Goal: Navigation & Orientation: Find specific page/section

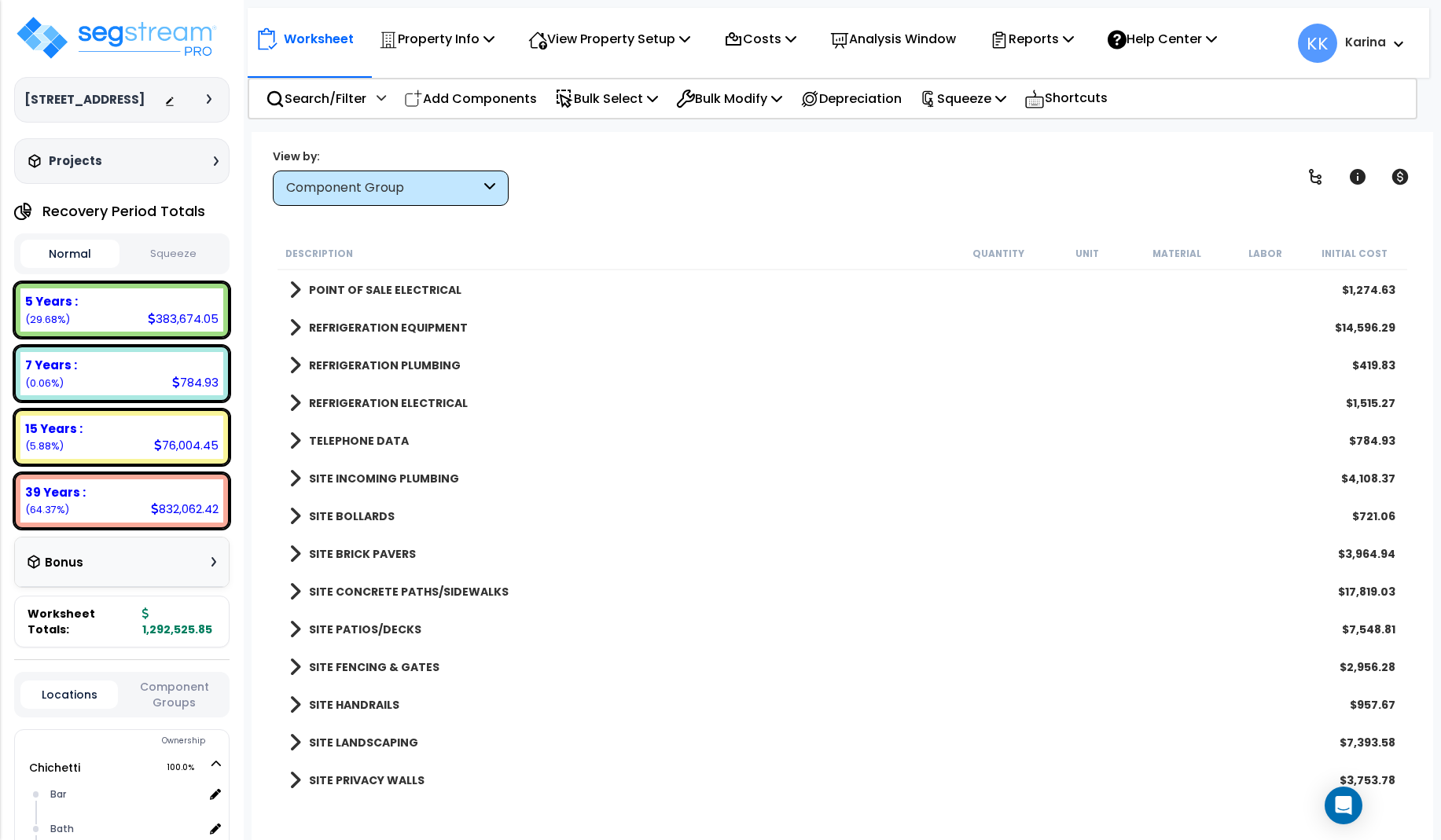
scroll to position [2262, 0]
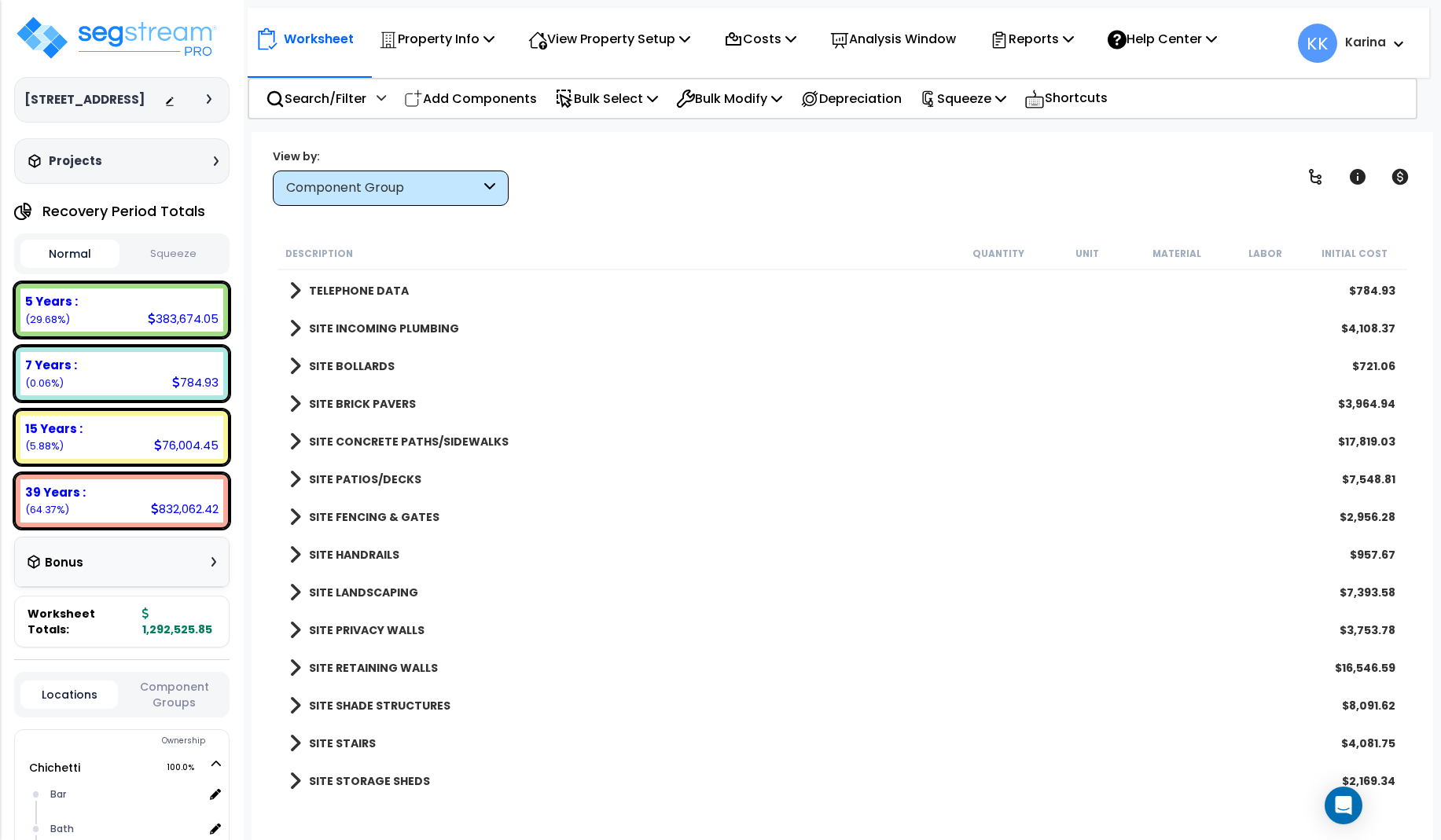
click at [293, 779] on span at bounding box center [295, 781] width 12 height 22
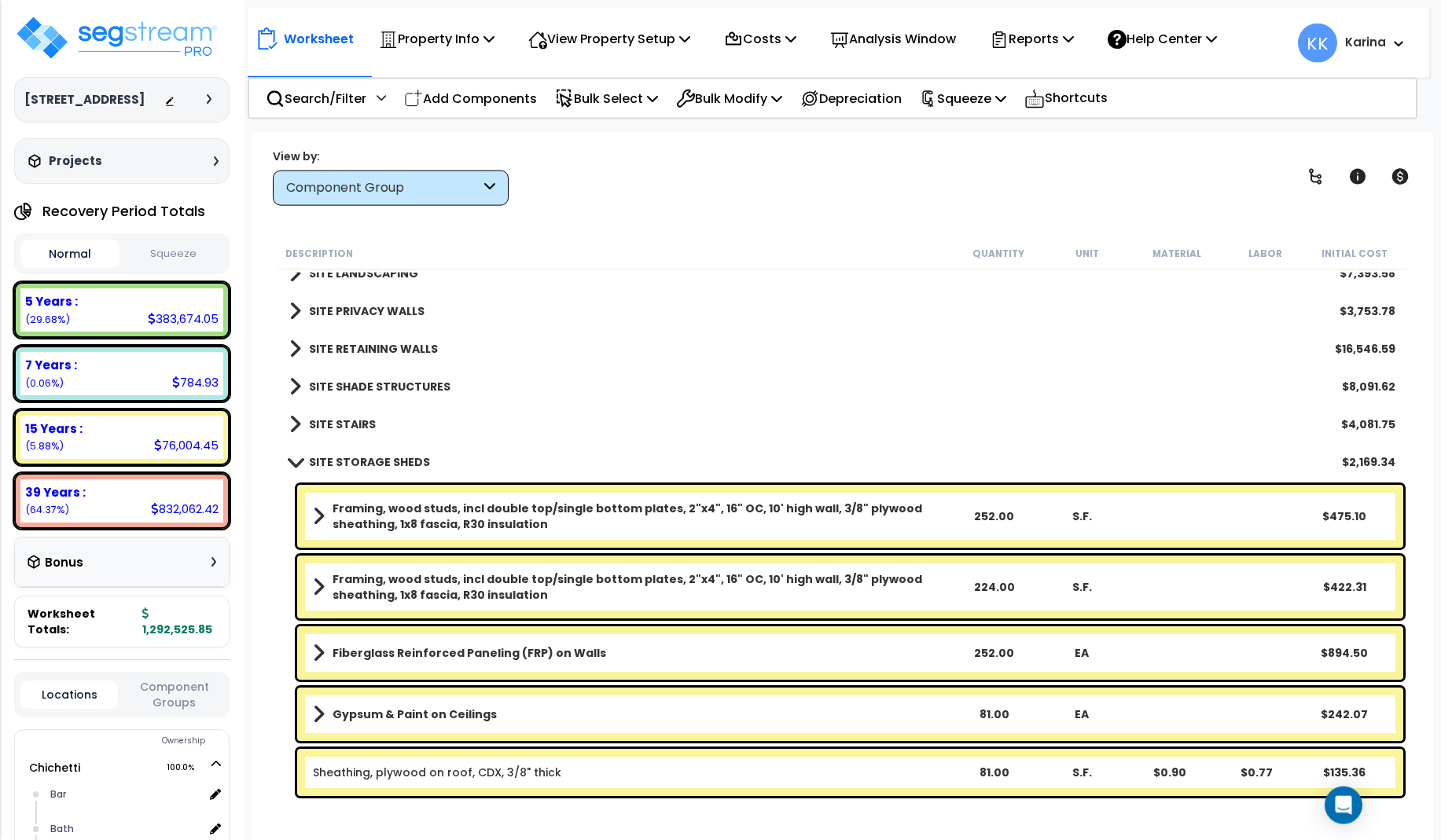
scroll to position [69, 0]
click at [298, 469] on link "SITE STORAGE SHEDS" at bounding box center [359, 462] width 141 height 22
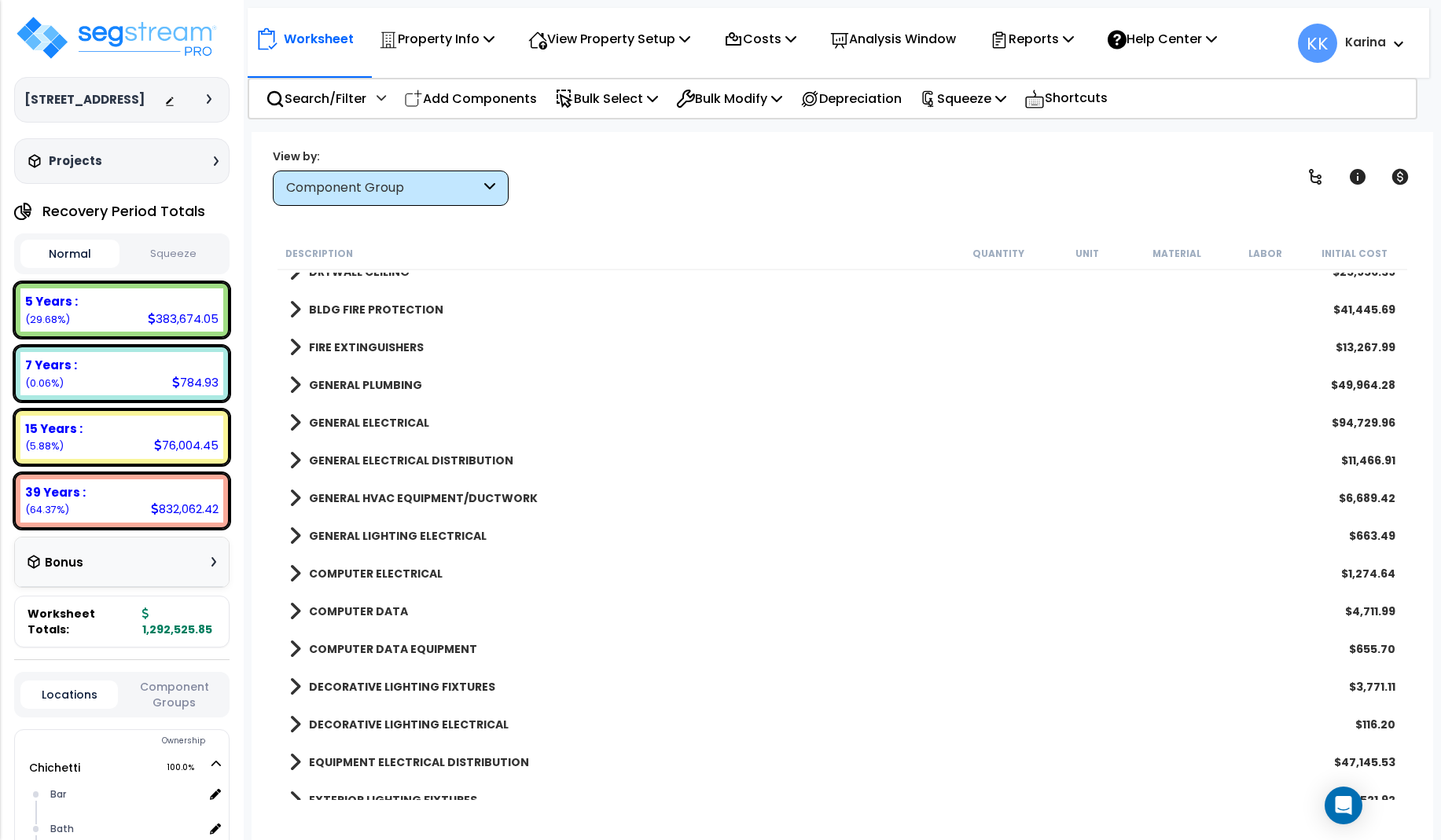
scroll to position [941, 0]
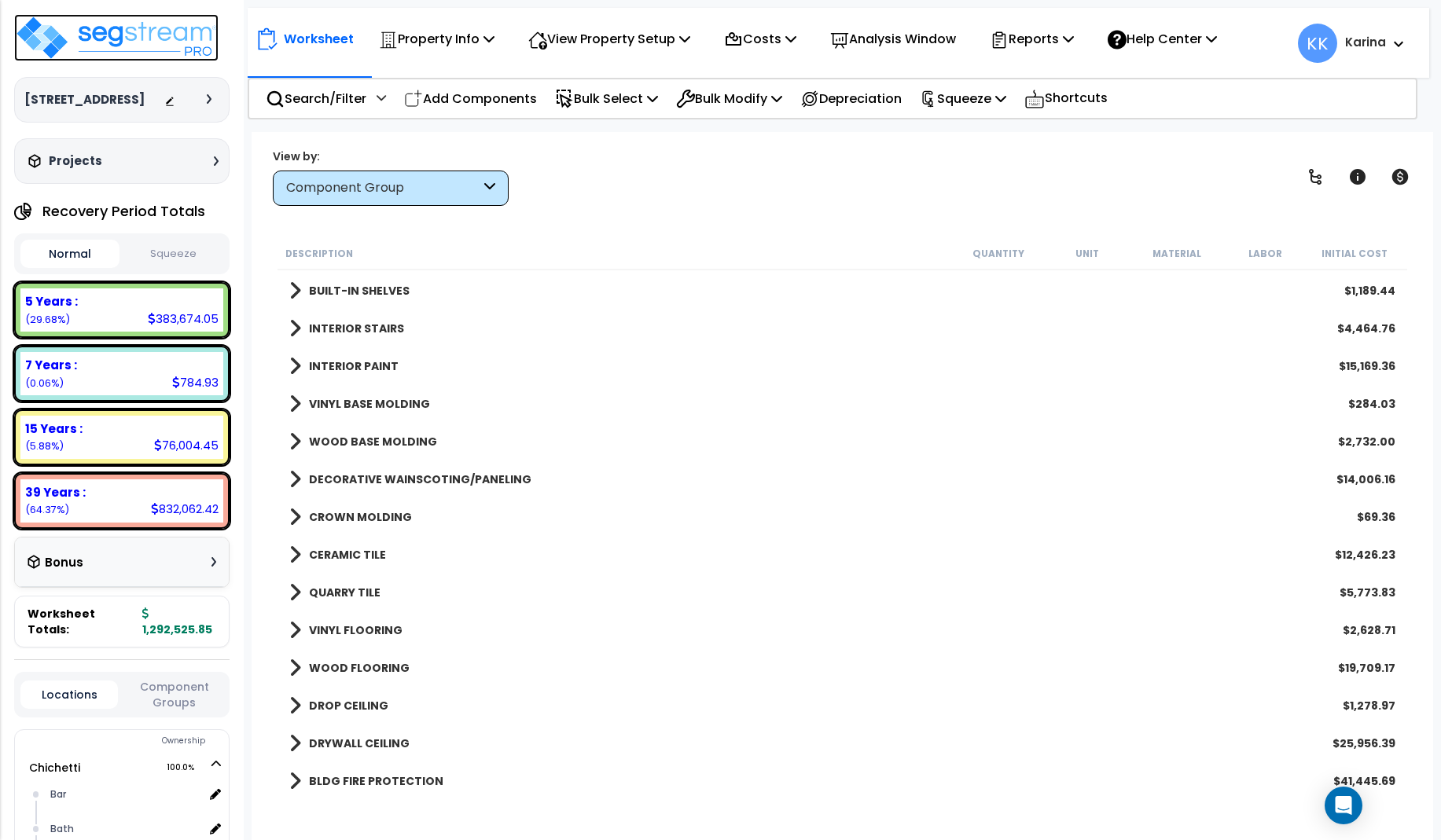
click at [135, 43] on img at bounding box center [117, 38] width 205 height 47
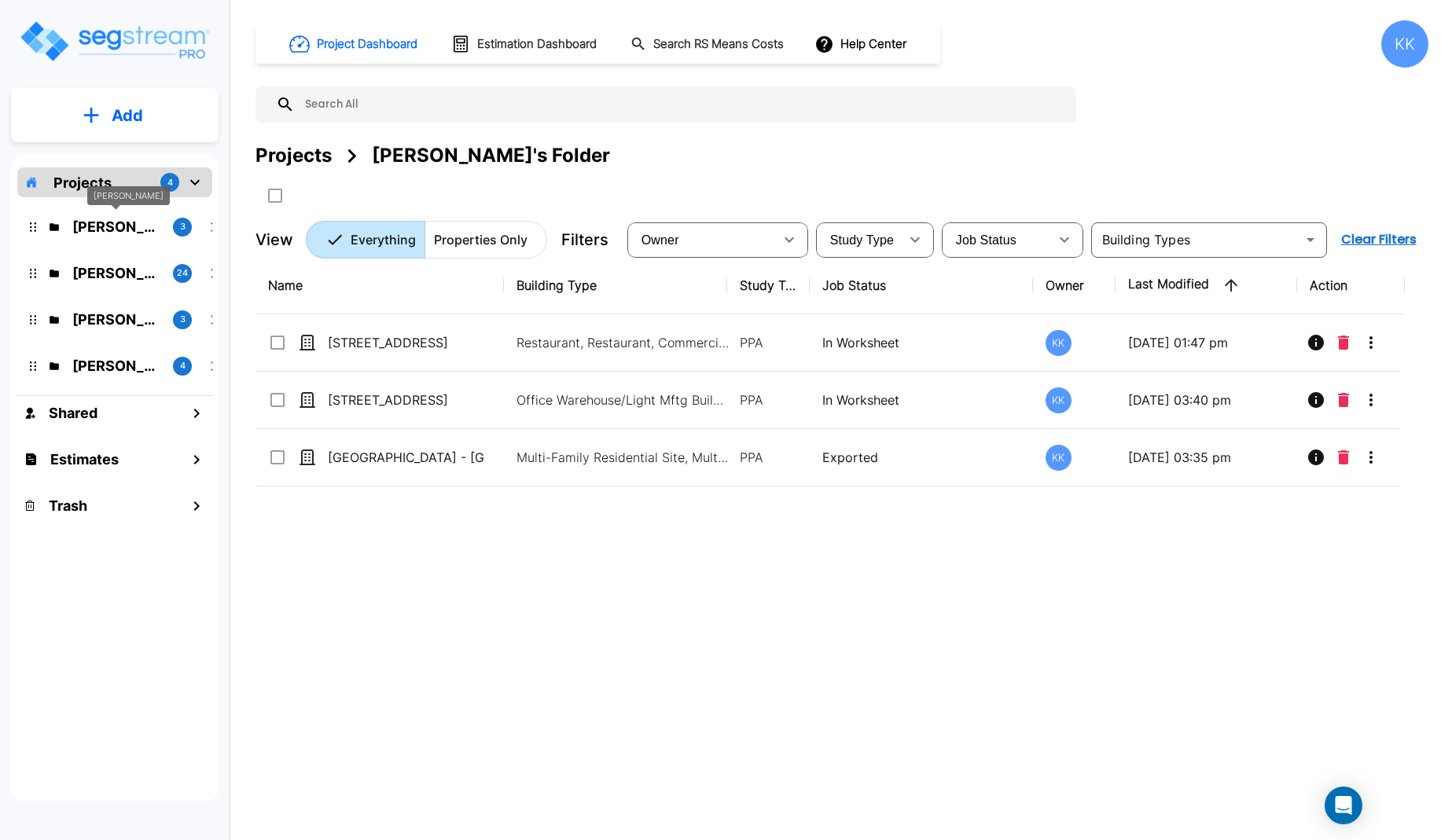
click at [117, 225] on p "[PERSON_NAME]" at bounding box center [116, 226] width 88 height 21
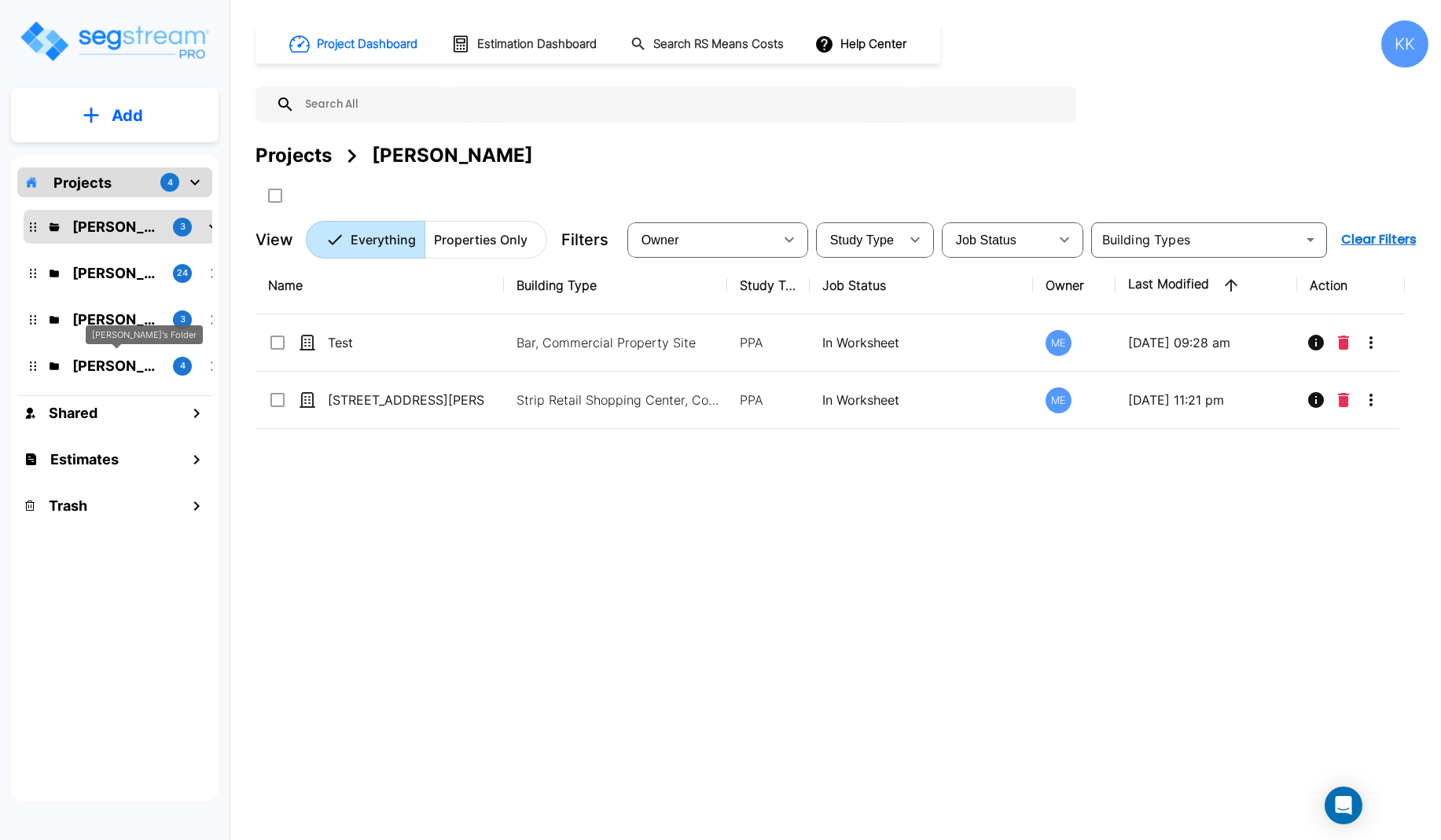
click at [125, 361] on p "[PERSON_NAME]'s Folder" at bounding box center [116, 366] width 88 height 21
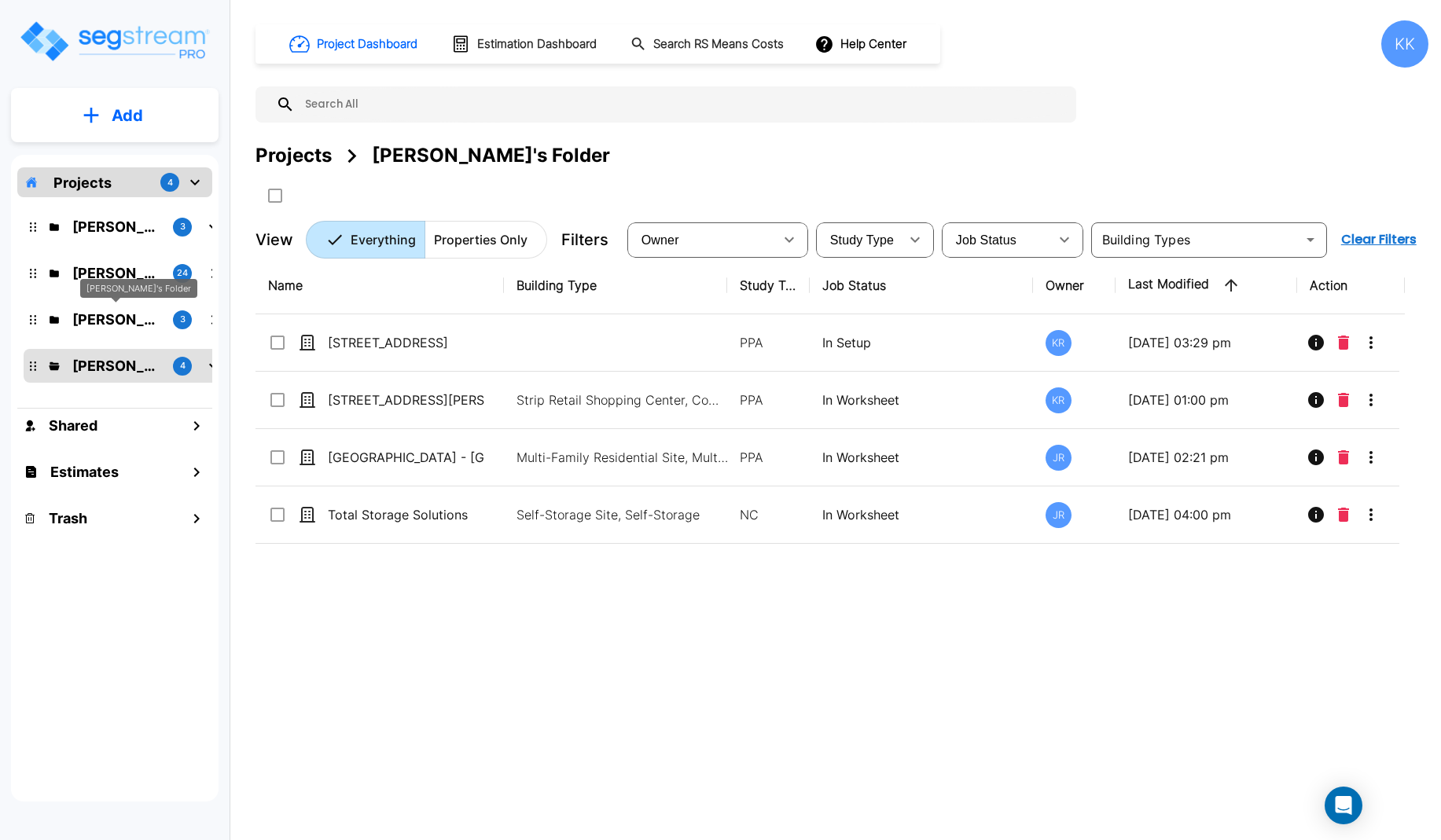
click at [119, 318] on p "[PERSON_NAME]'s Folder" at bounding box center [116, 319] width 88 height 21
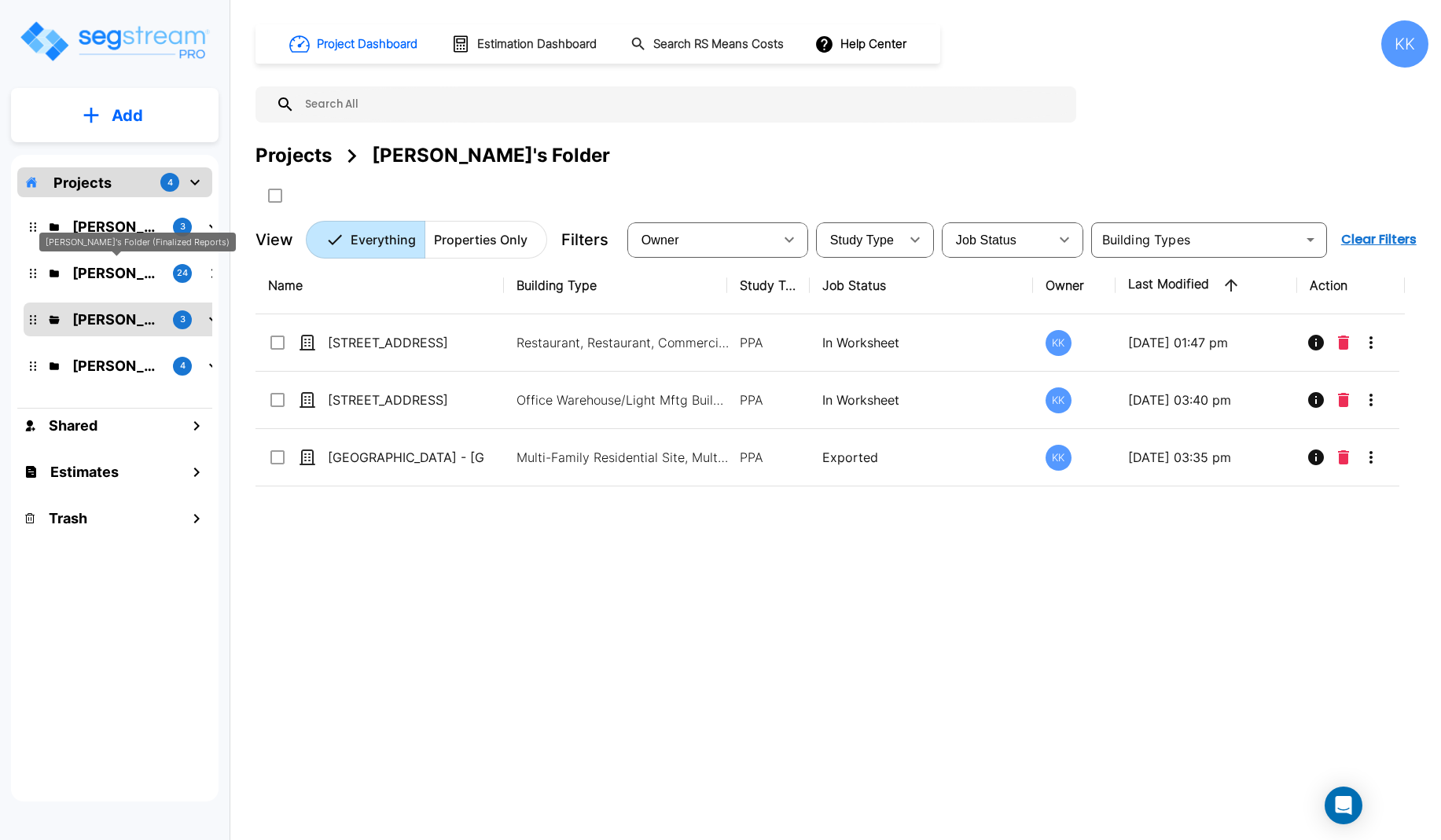
click at [120, 268] on p "[PERSON_NAME]'s Folder (Finalized Reports)" at bounding box center [116, 273] width 88 height 21
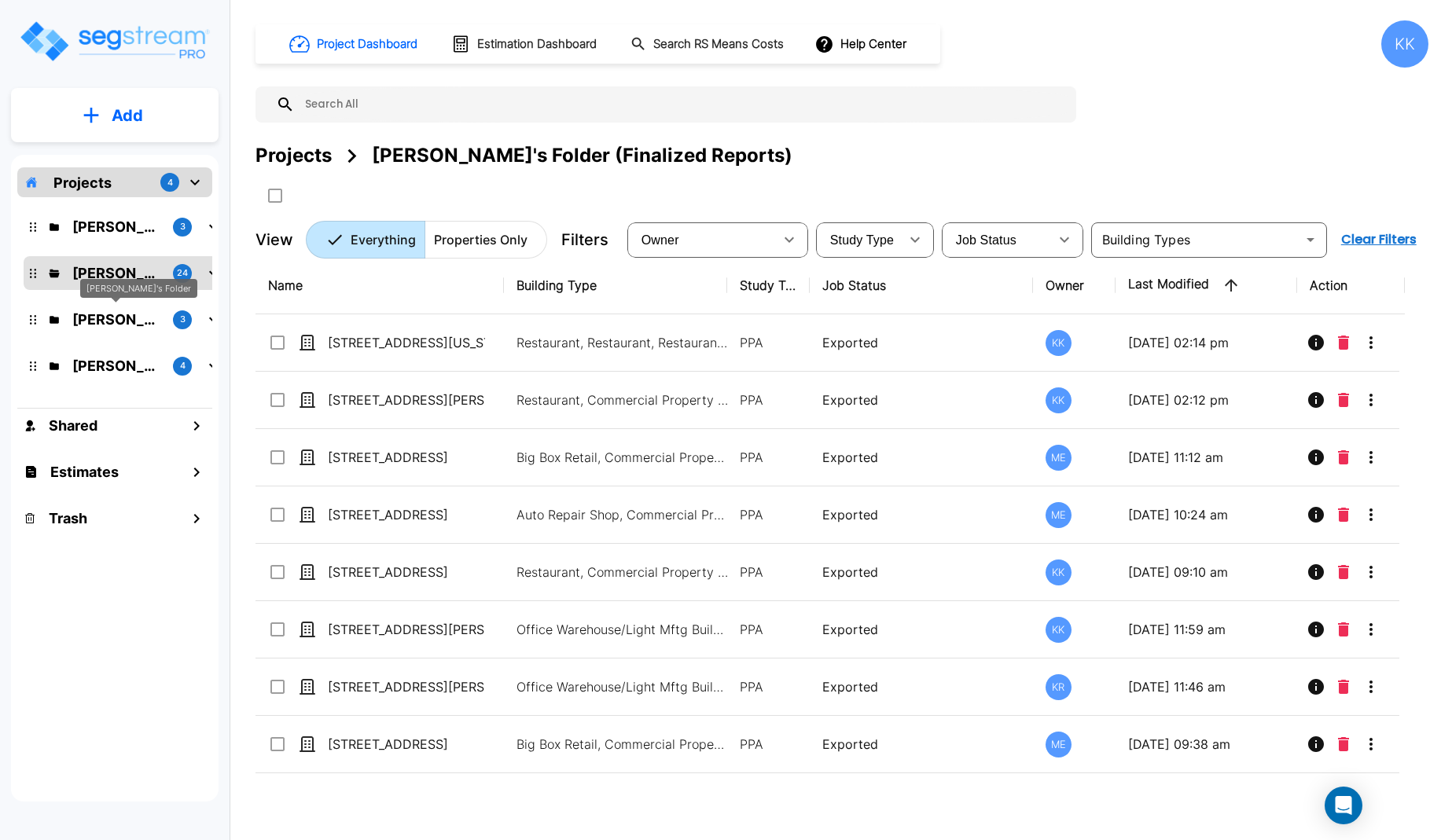
click at [119, 316] on p "[PERSON_NAME]'s Folder" at bounding box center [116, 319] width 88 height 21
